Goal: Transaction & Acquisition: Purchase product/service

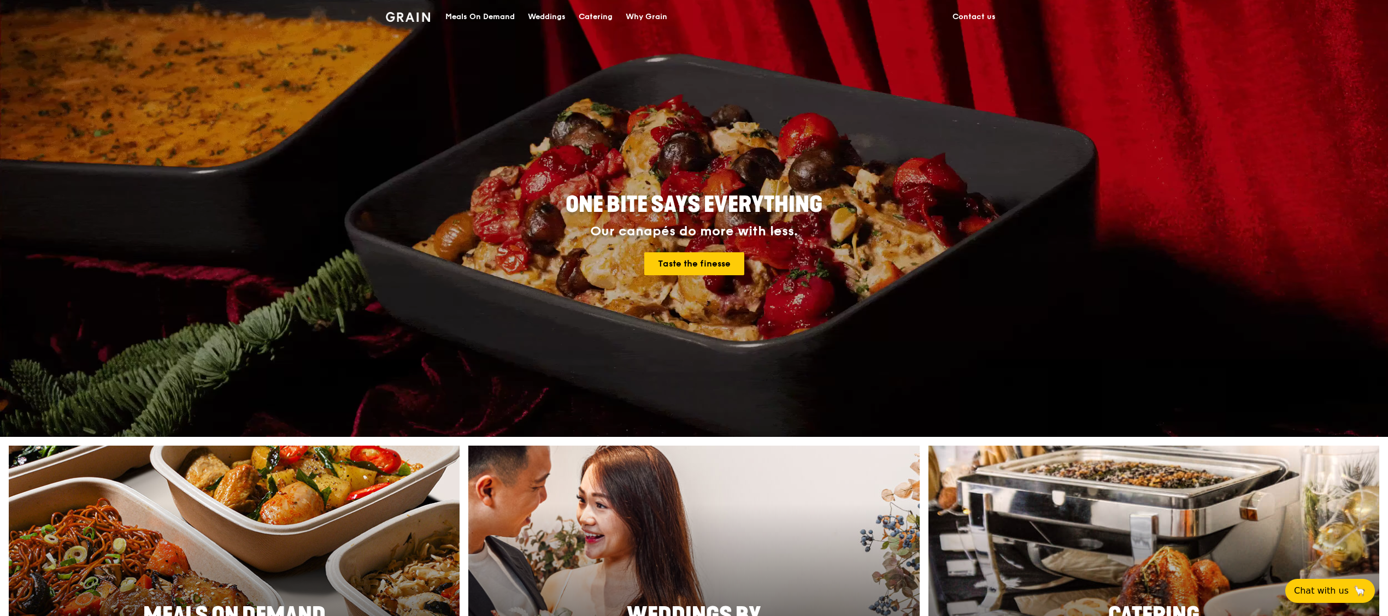
click at [494, 15] on div "Meals On Demand" at bounding box center [479, 17] width 69 height 33
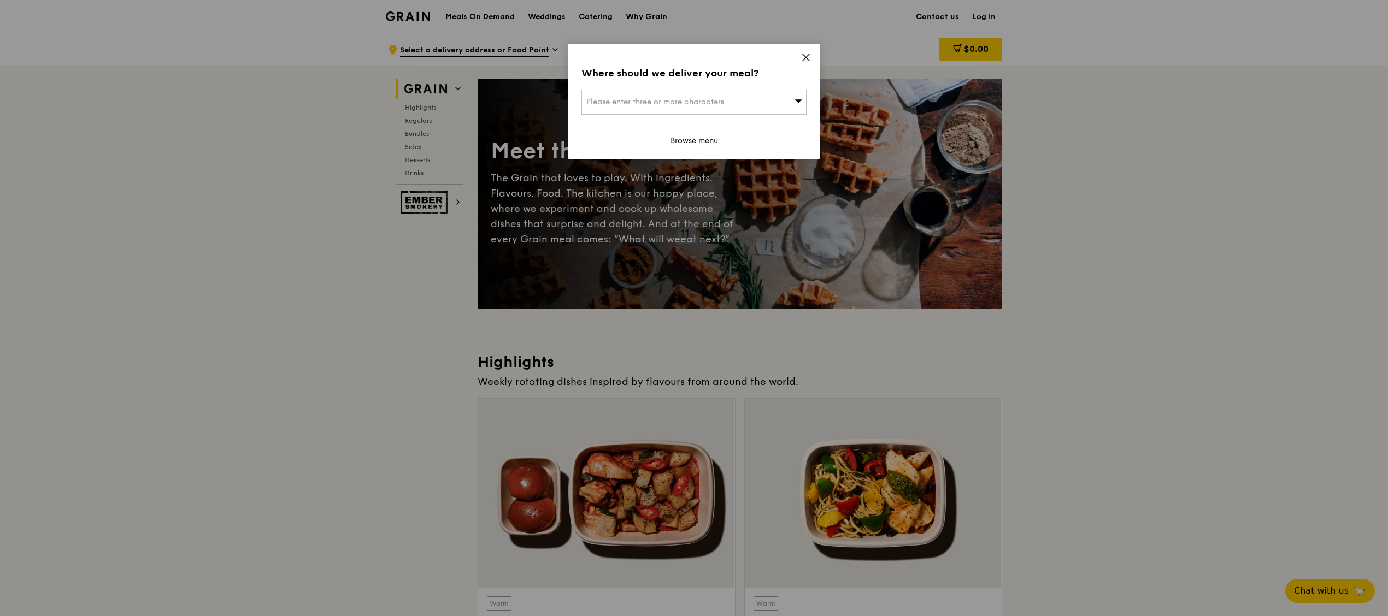
click at [795, 103] on icon at bounding box center [798, 101] width 8 height 8
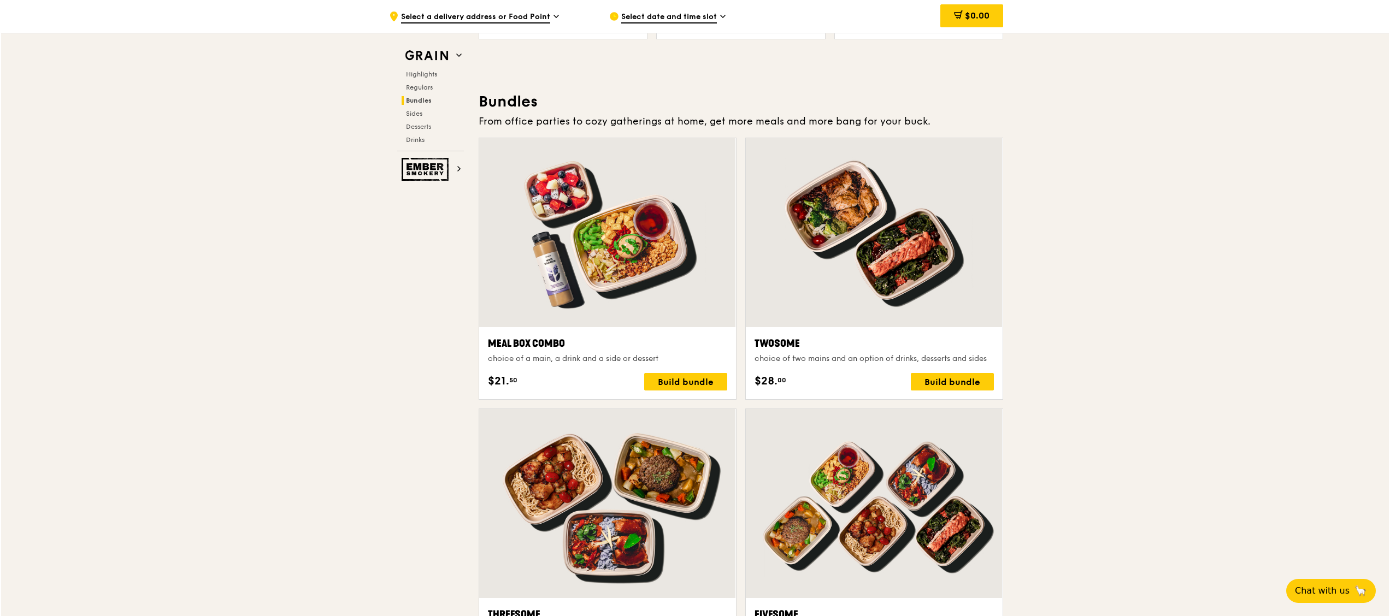
scroll to position [1853, 0]
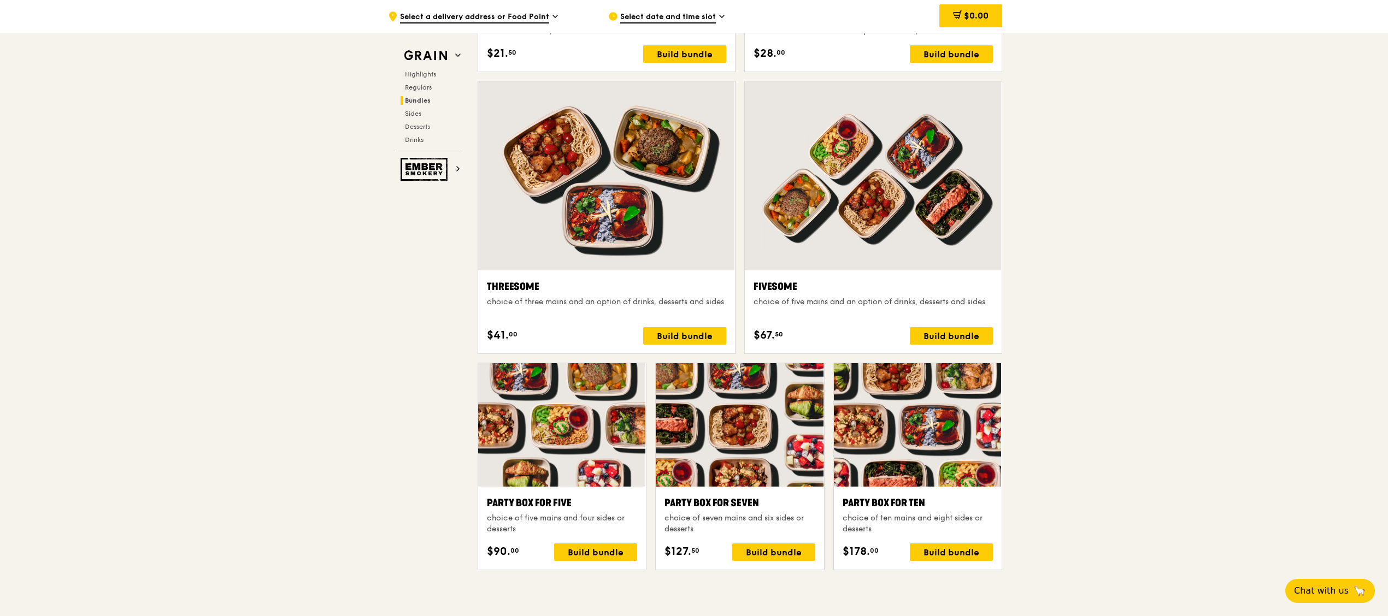
click at [689, 426] on div at bounding box center [740, 424] width 168 height 123
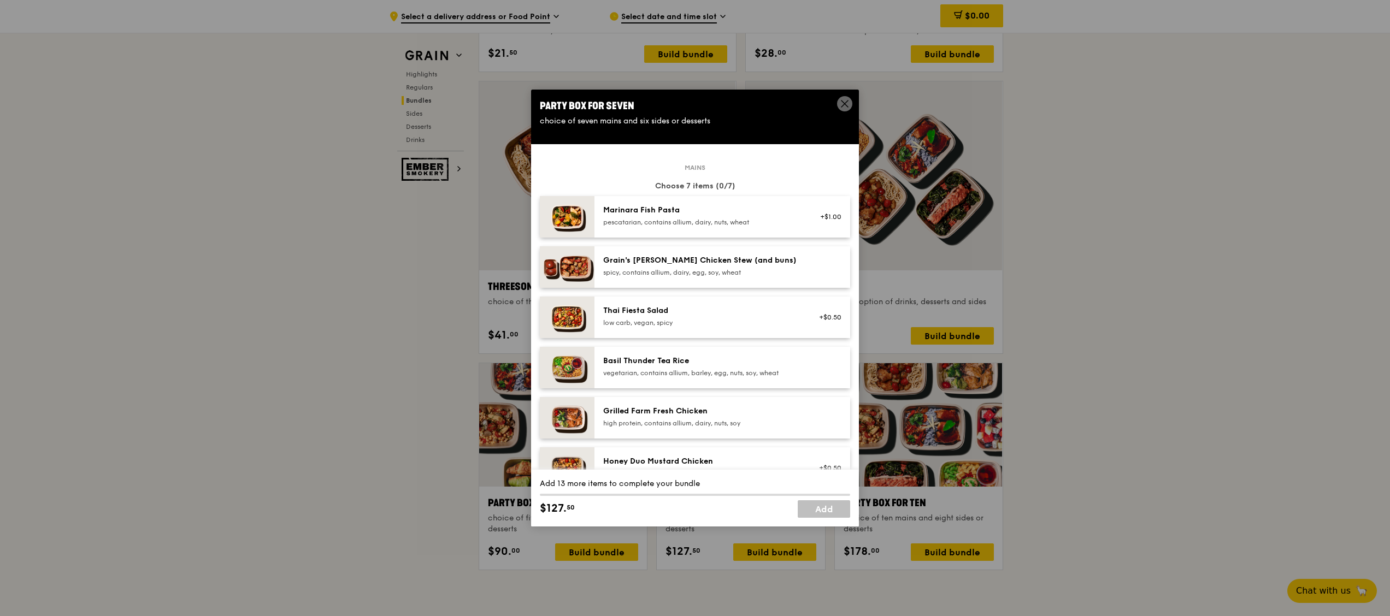
click at [579, 258] on img at bounding box center [567, 267] width 55 height 42
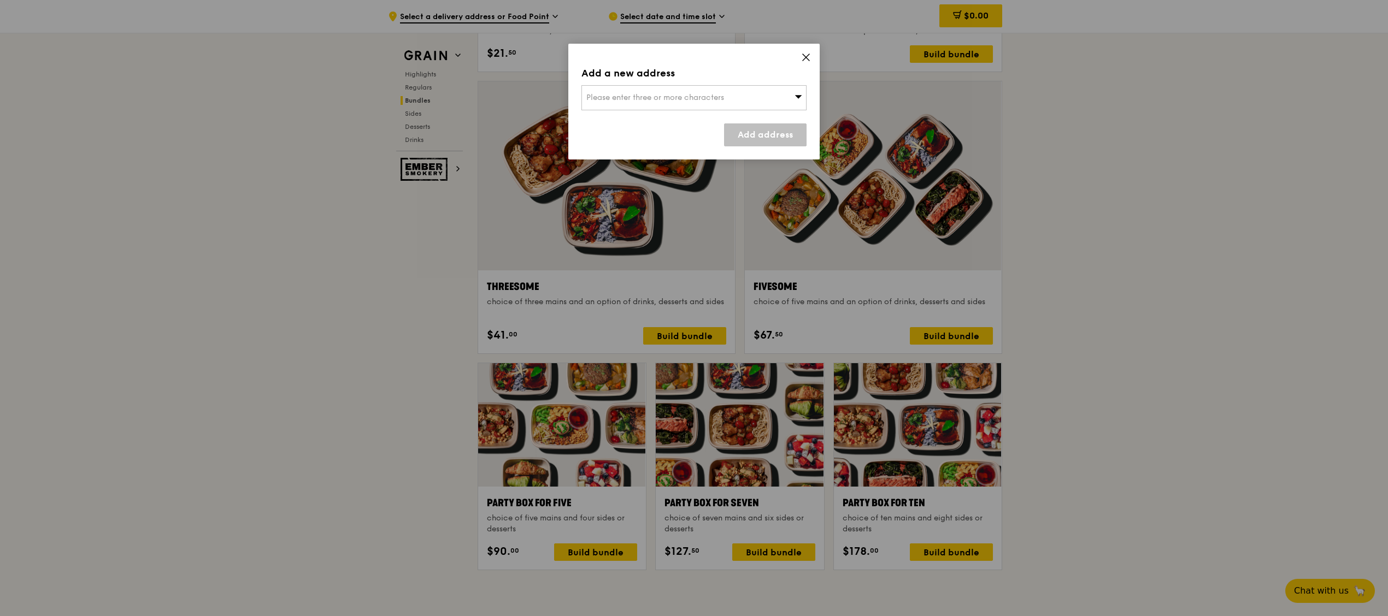
click at [803, 57] on icon at bounding box center [806, 57] width 10 height 10
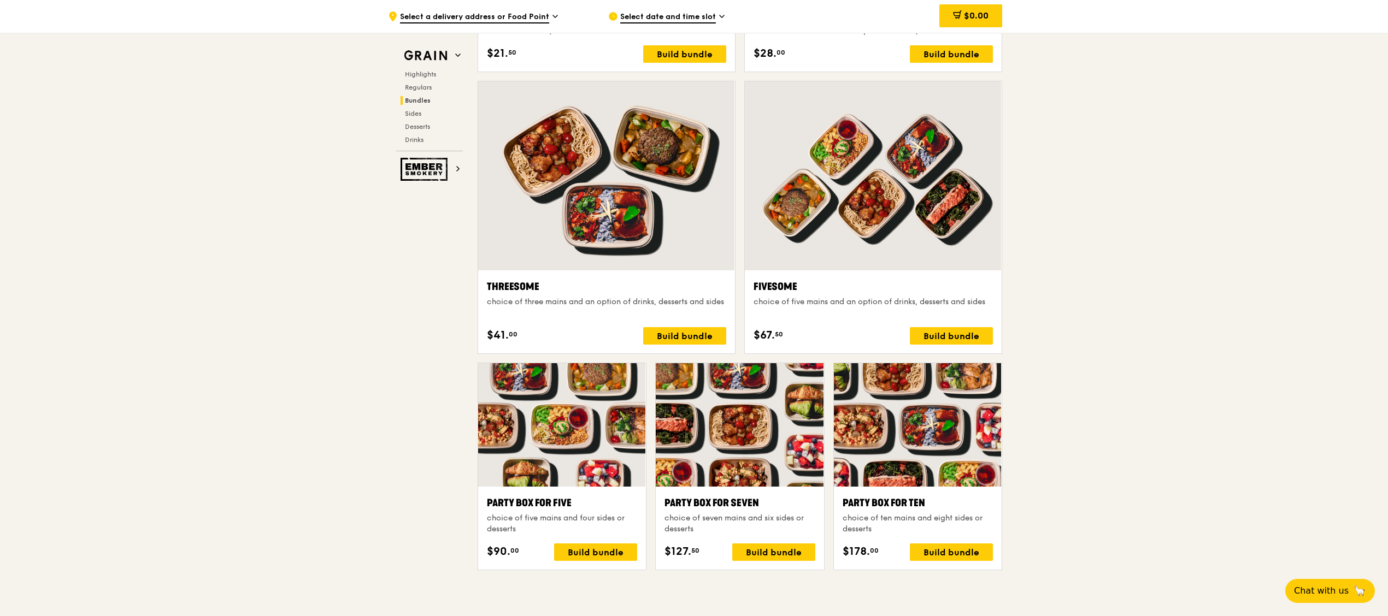
click at [752, 418] on div at bounding box center [740, 424] width 168 height 123
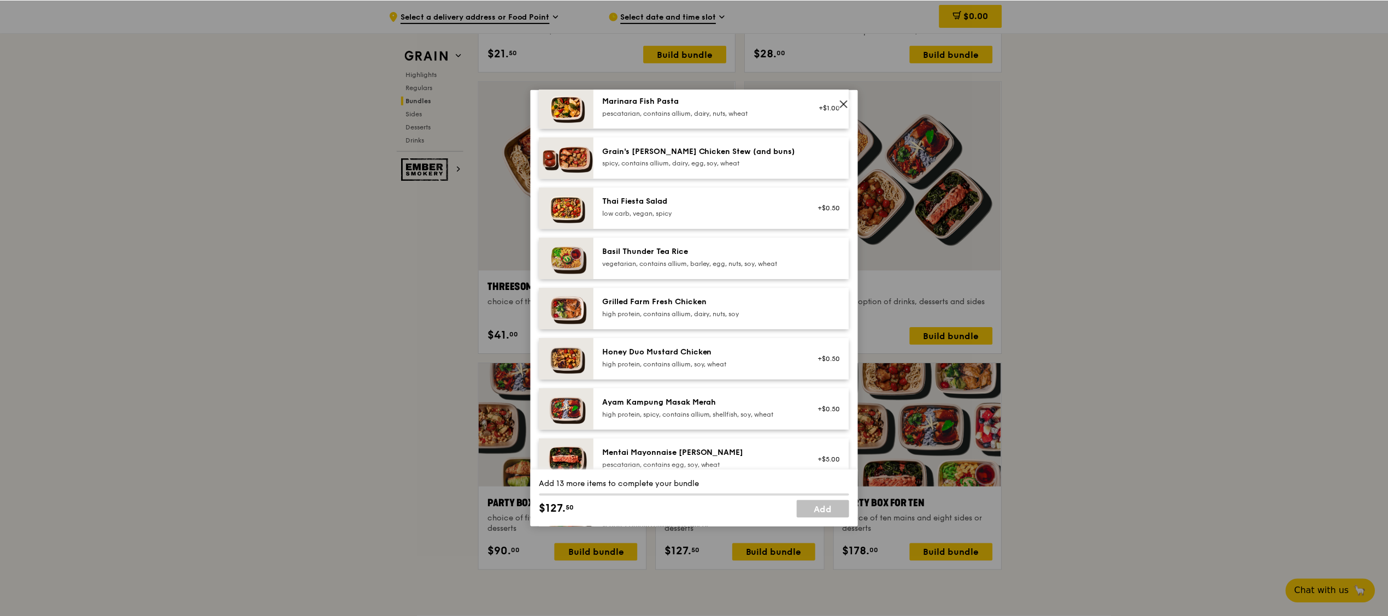
scroll to position [219, 0]
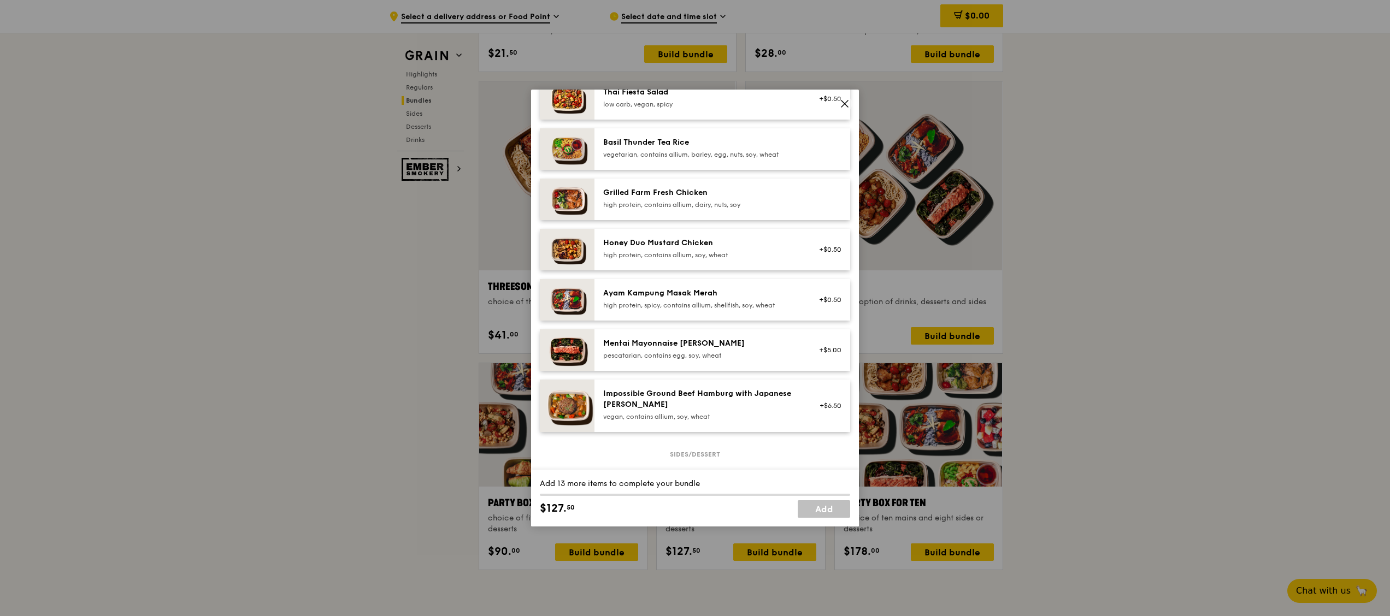
click at [842, 101] on icon at bounding box center [845, 104] width 10 height 10
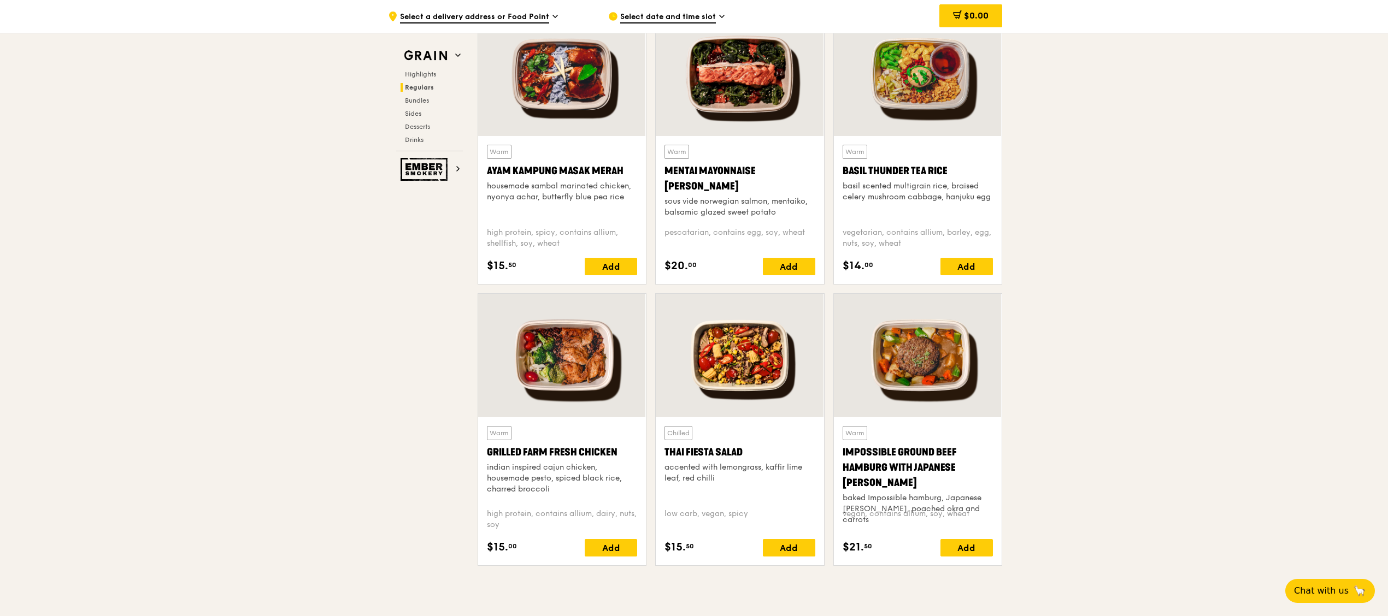
scroll to position [1012, 0]
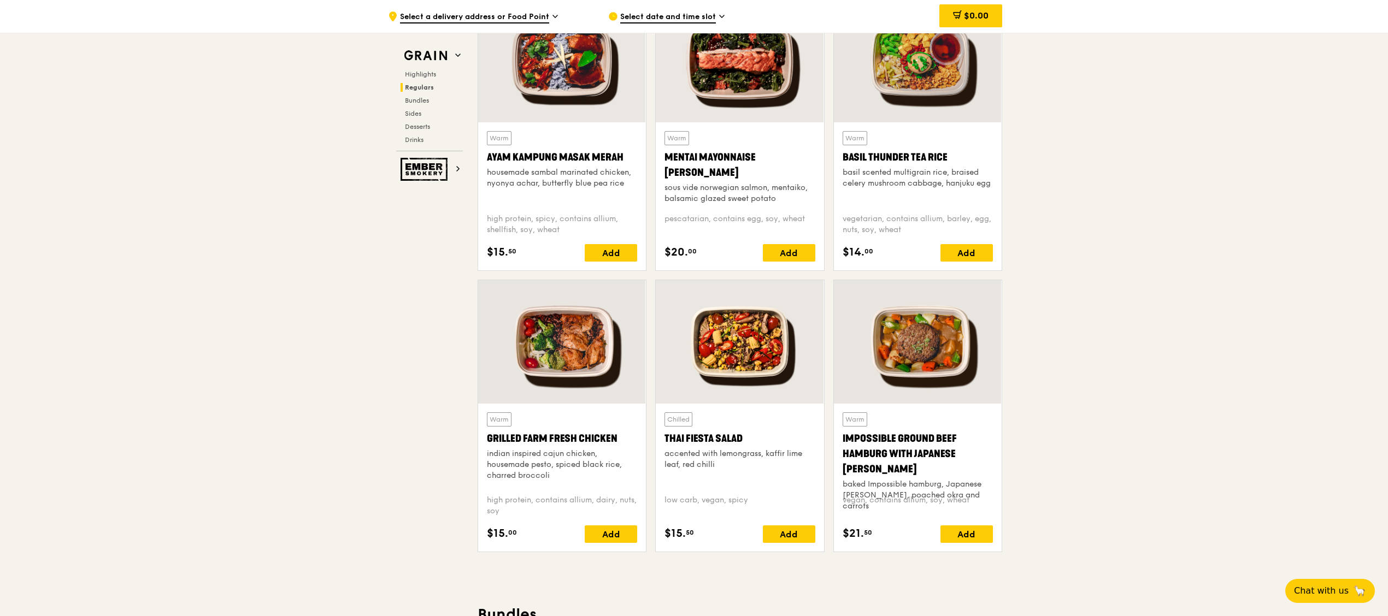
click at [605, 374] on div at bounding box center [562, 341] width 168 height 123
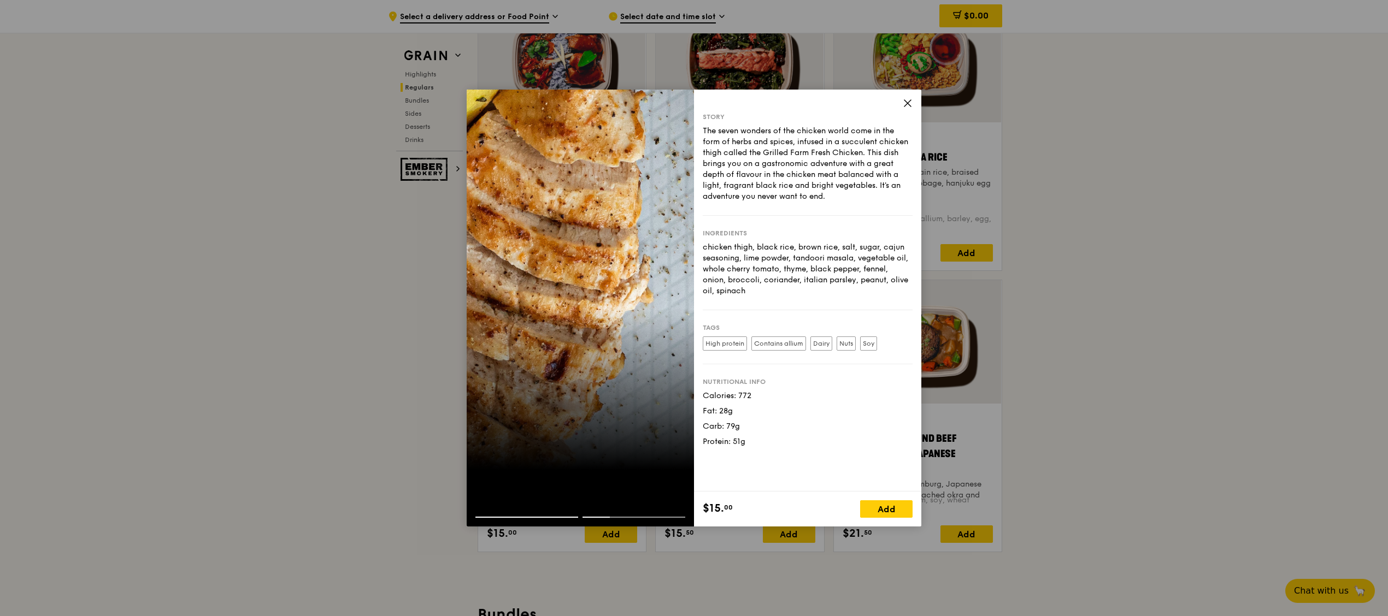
click at [905, 103] on icon at bounding box center [907, 103] width 10 height 10
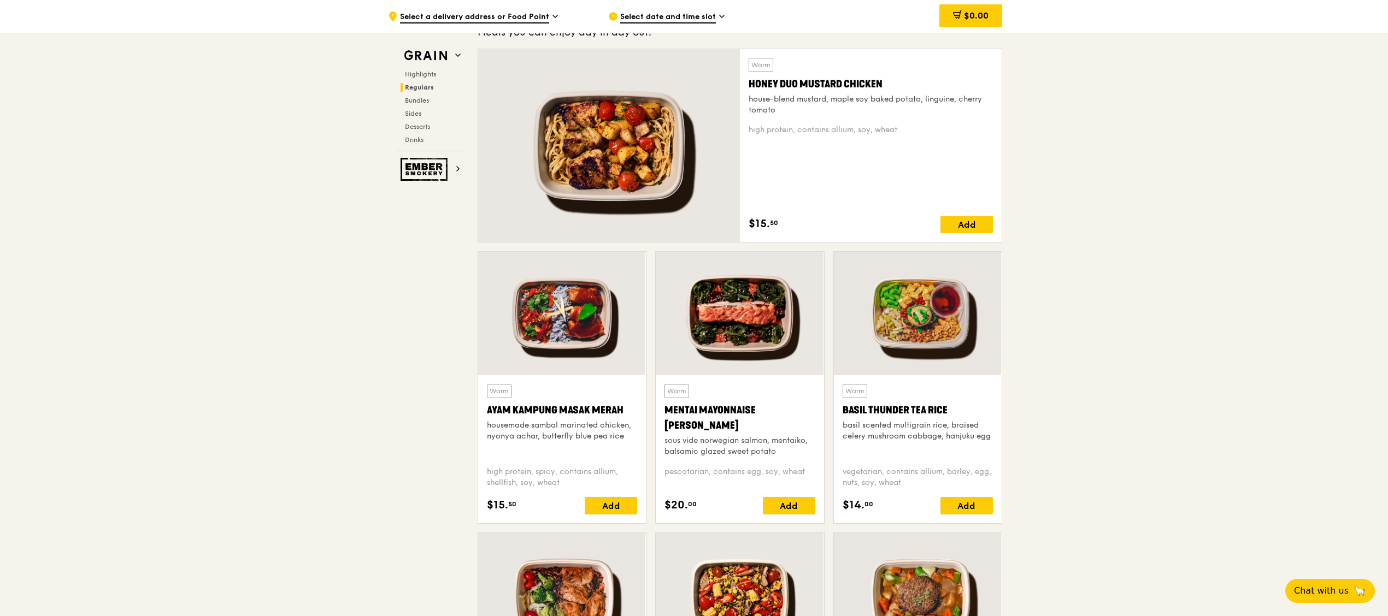
scroll to position [794, 0]
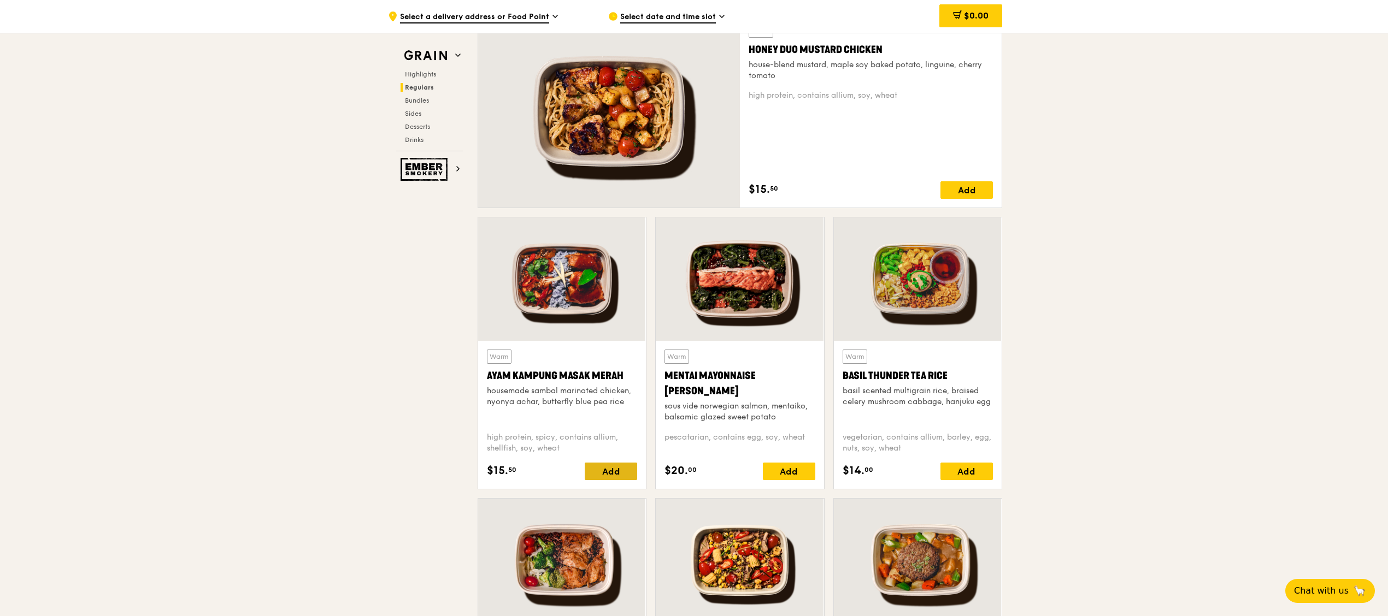
click at [627, 473] on div "Add" at bounding box center [611, 471] width 52 height 17
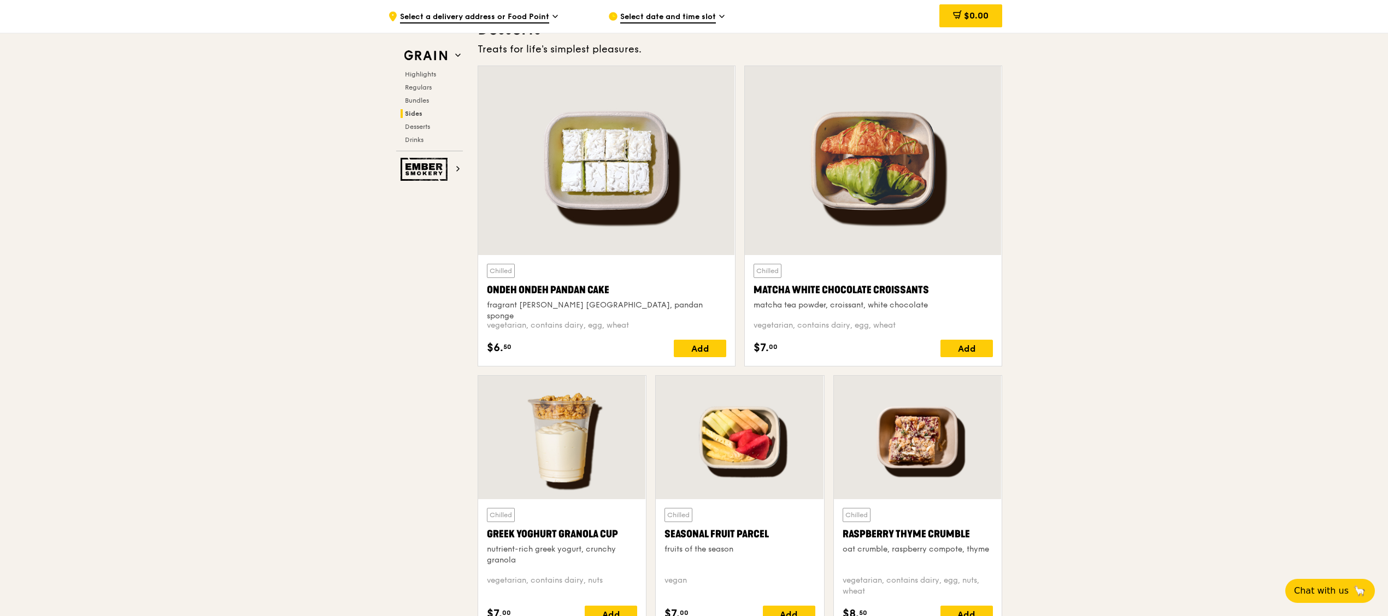
scroll to position [3088, 0]
